Goal: Check status: Check status

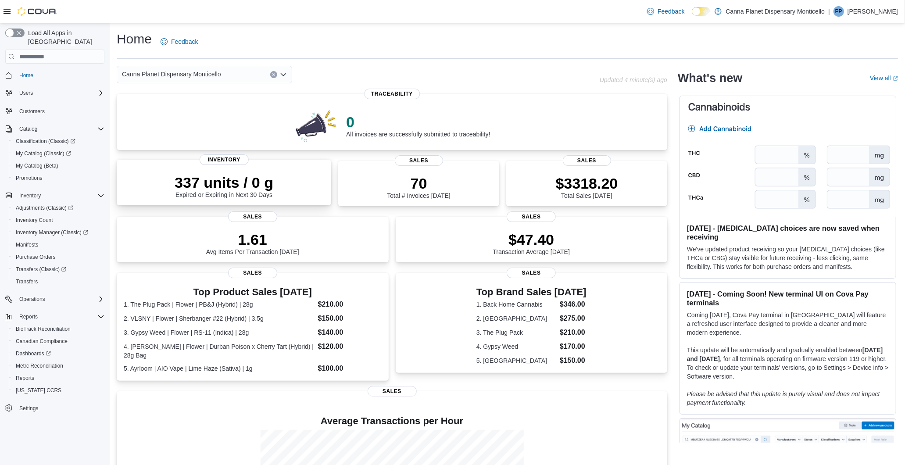
click at [296, 171] on div "337 units / 0 g Expired or Expiring in Next 30 Days Inventory" at bounding box center [224, 183] width 215 height 46
click at [57, 150] on span "My Catalog (Classic)" at bounding box center [43, 153] width 55 height 7
